Goal: Task Accomplishment & Management: Manage account settings

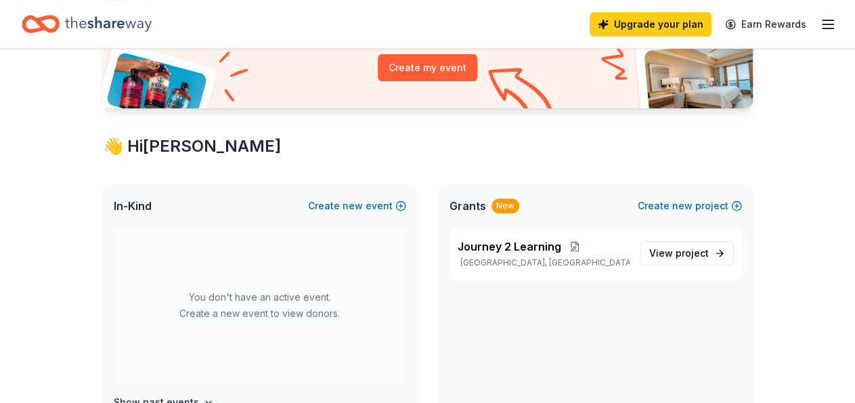
scroll to position [176, 0]
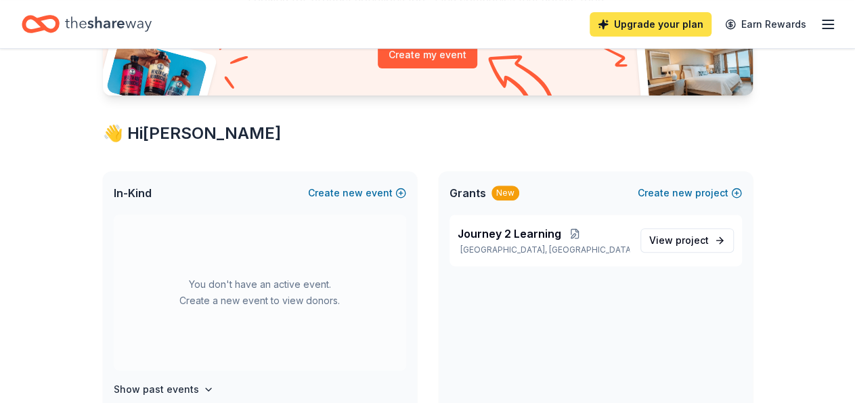
click at [659, 24] on link "Upgrade your plan" at bounding box center [651, 24] width 122 height 24
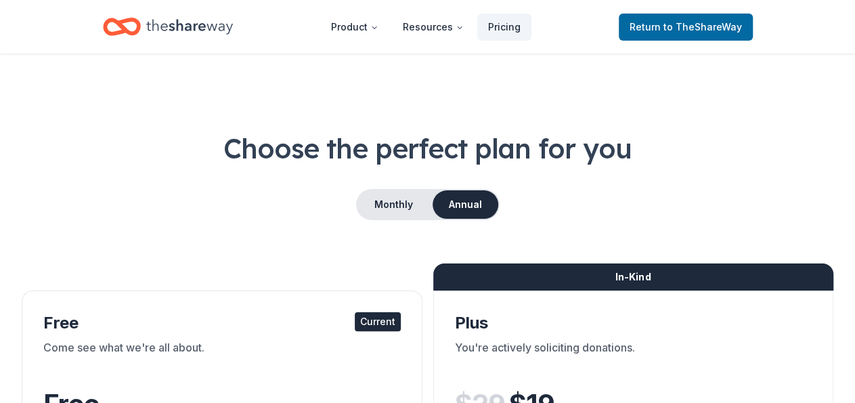
click at [188, 20] on icon "Home" at bounding box center [189, 27] width 87 height 28
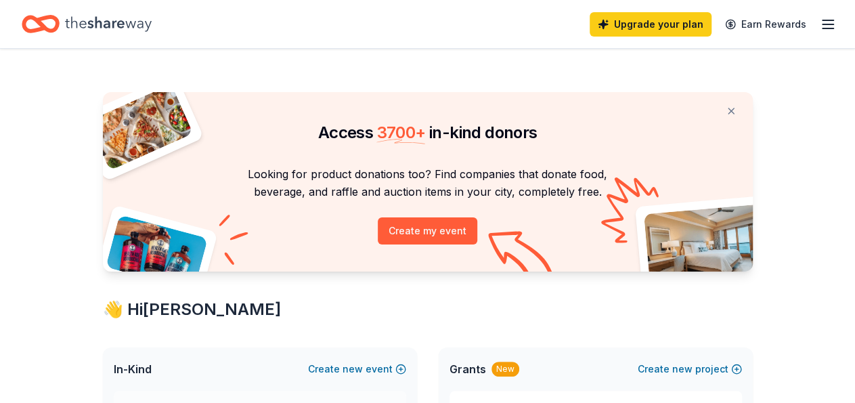
click at [823, 24] on line "button" at bounding box center [828, 24] width 11 height 0
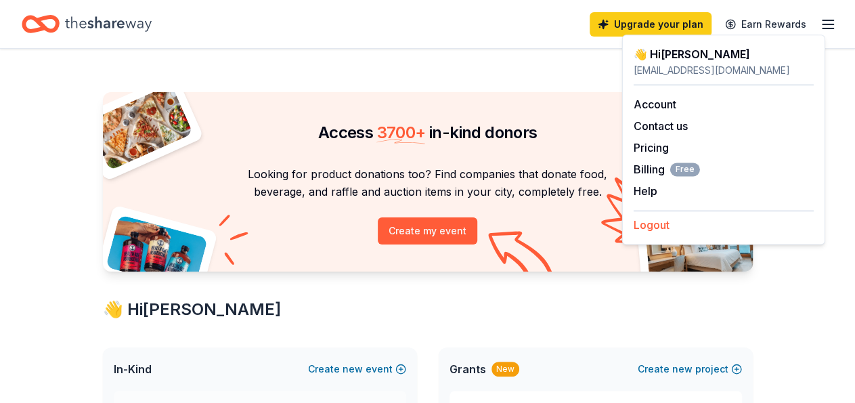
click at [651, 225] on button "Logout" at bounding box center [652, 225] width 36 height 16
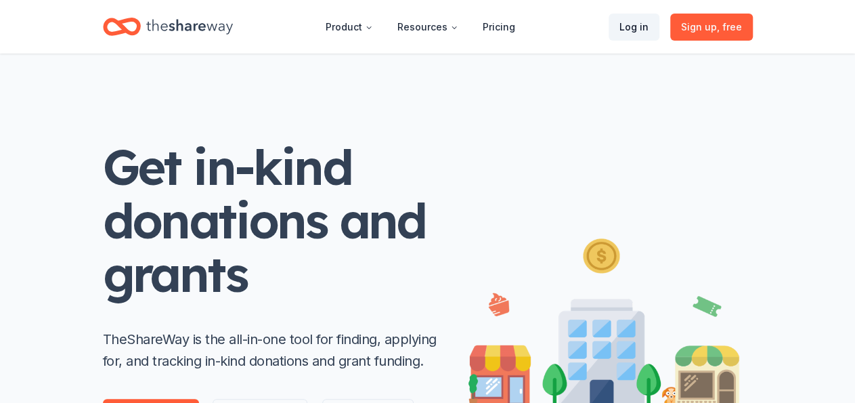
click at [634, 30] on link "Log in" at bounding box center [634, 27] width 51 height 27
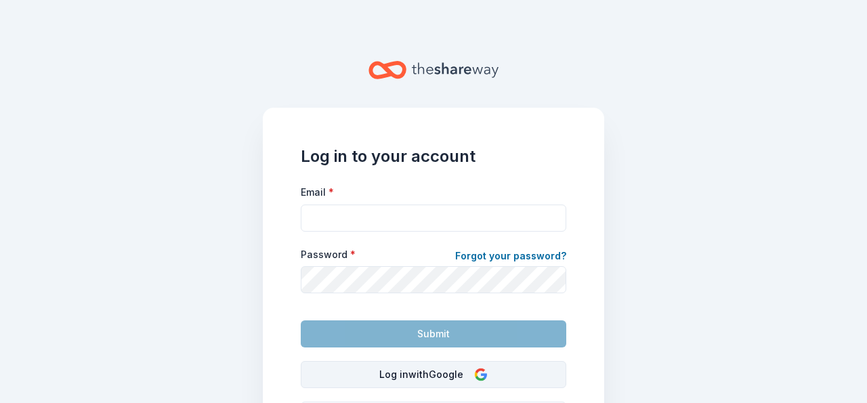
click at [444, 373] on button "Log in with Google" at bounding box center [433, 374] width 265 height 27
